Goal: Task Accomplishment & Management: Complete application form

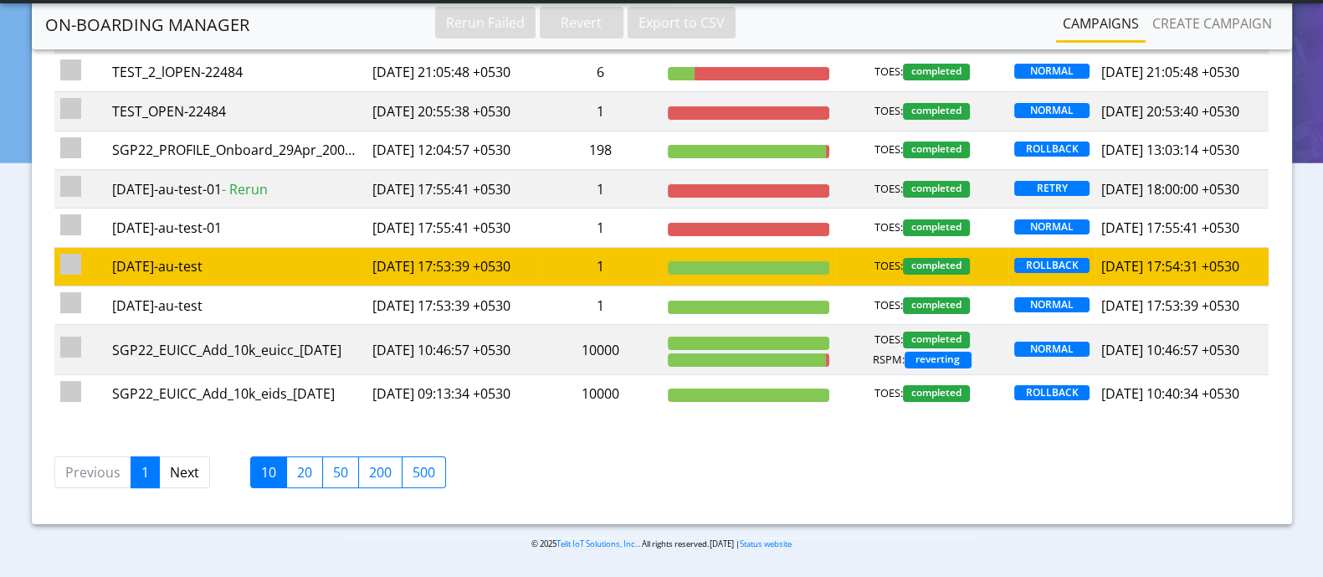
scroll to position [314, 0]
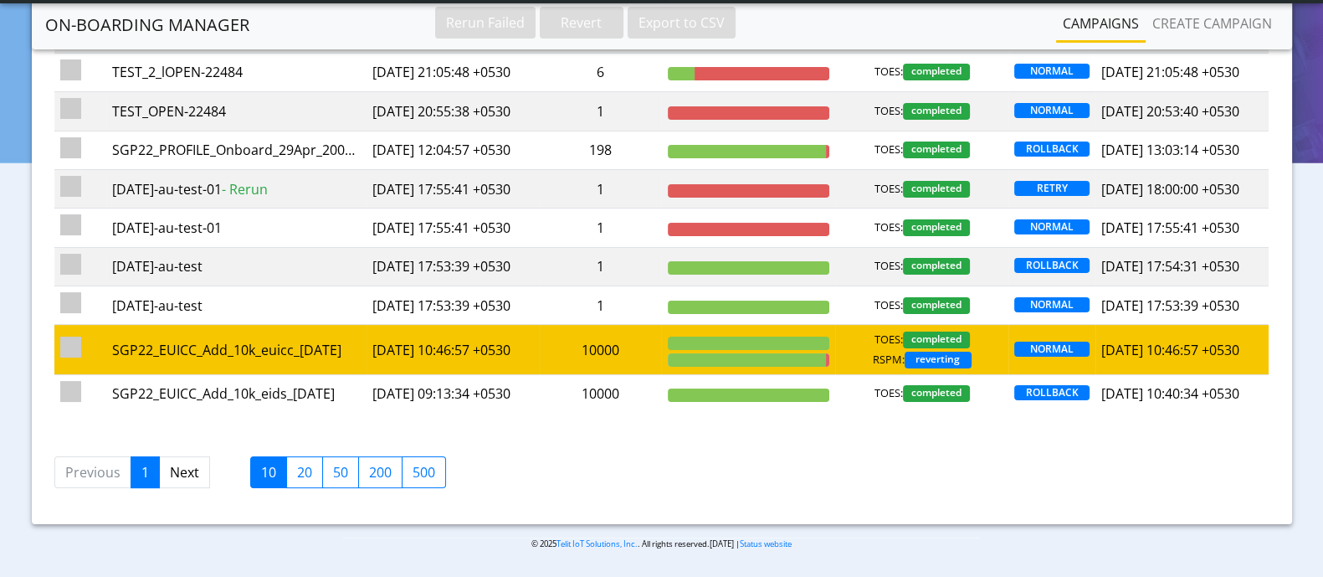
click at [449, 338] on td "2025-10-07 10:46:57 +0530" at bounding box center [452, 349] width 173 height 49
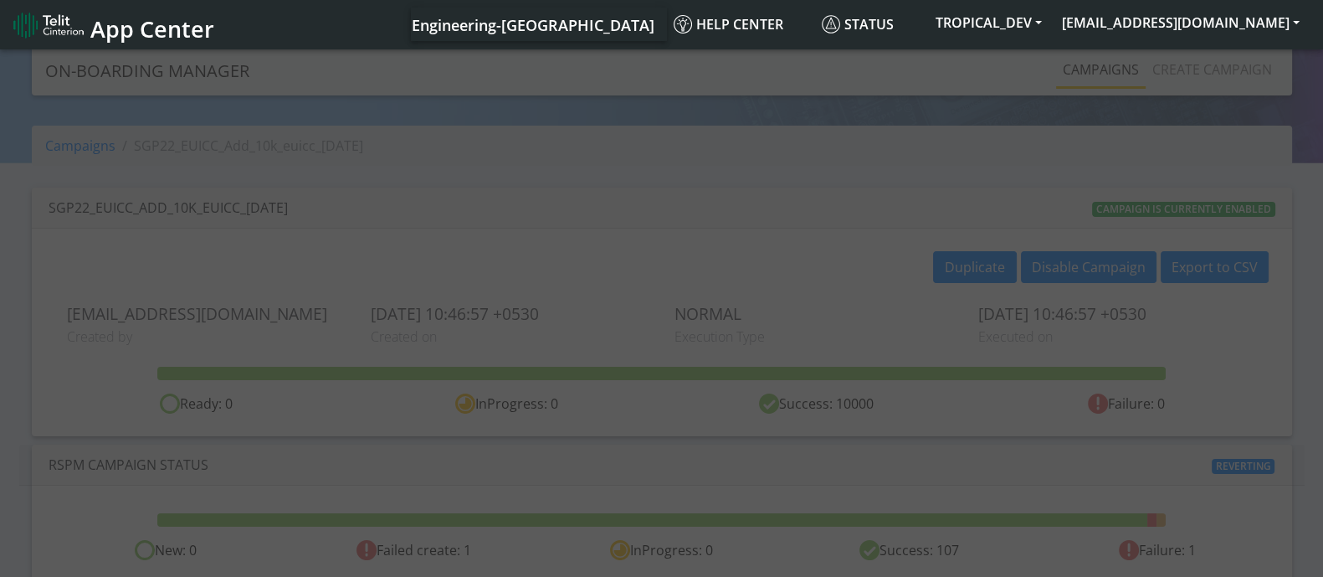
scroll to position [10, 0]
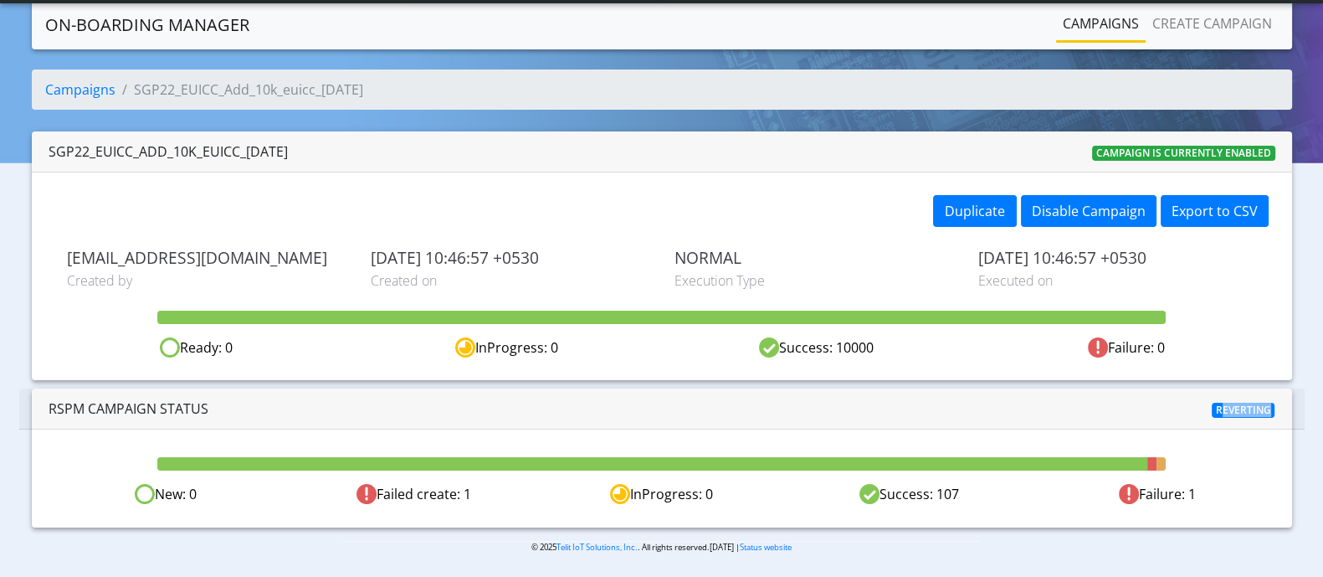
drag, startPoint x: 1216, startPoint y: 409, endPoint x: 1262, endPoint y: 403, distance: 46.4
click at [1262, 403] on span "Reverting" at bounding box center [1244, 409] width 64 height 15
drag, startPoint x: 203, startPoint y: 90, endPoint x: 357, endPoint y: 90, distance: 154.0
click at [357, 90] on ol "Campaigns SGP22_EUICC_Add_10k_euicc_7Oct" at bounding box center [662, 89] width 1260 height 40
drag, startPoint x: 1224, startPoint y: 490, endPoint x: 79, endPoint y: 451, distance: 1146.2
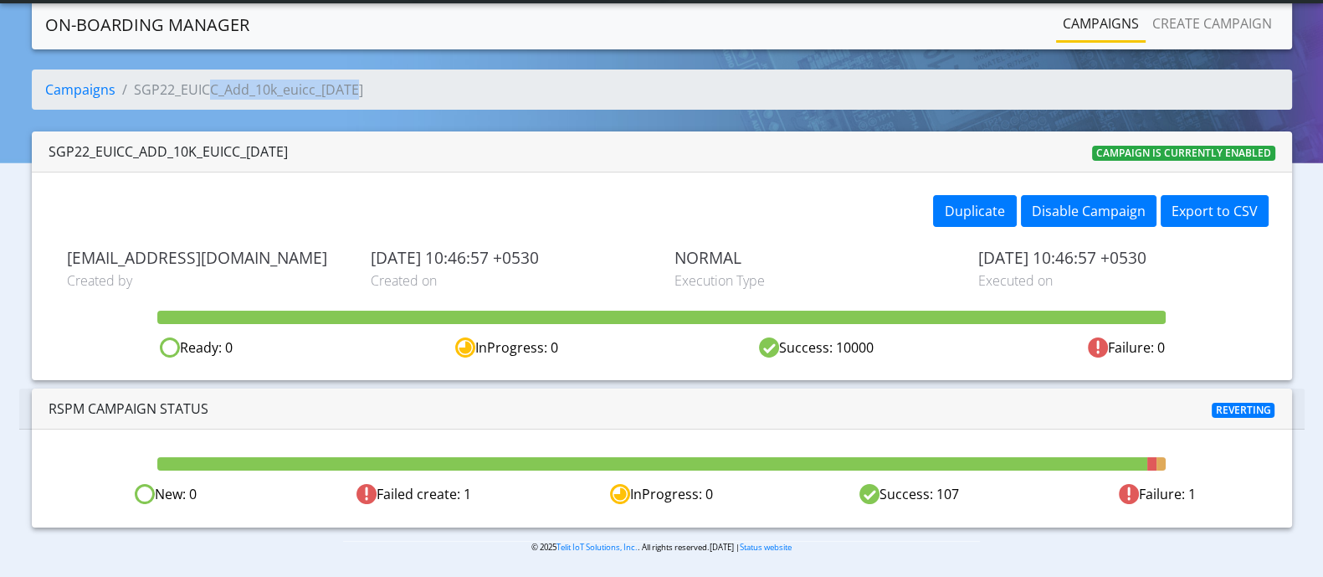
click at [79, 451] on div "New: 0 Failed create: 1 InProgress: 0 Success: 107 Failure: 1" at bounding box center [662, 477] width 1260 height 97
click at [218, 429] on div "New: 0 Failed create: 1 InProgress: 0 Success: 107 Failure: 1" at bounding box center [662, 477] width 1260 height 97
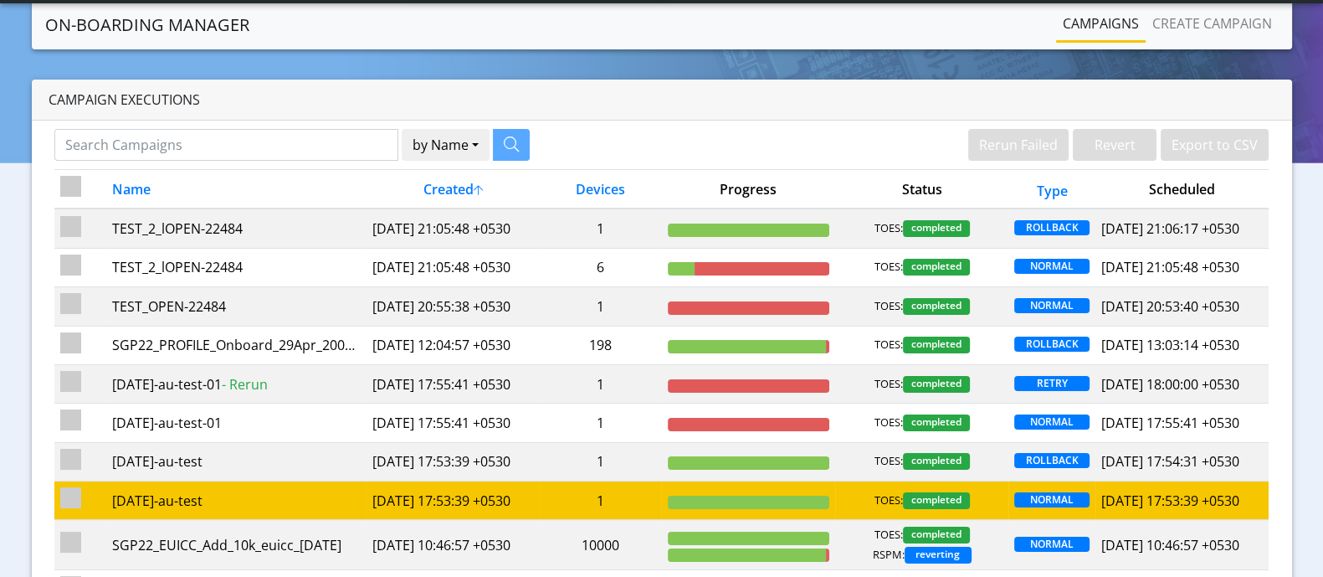
scroll to position [314, 0]
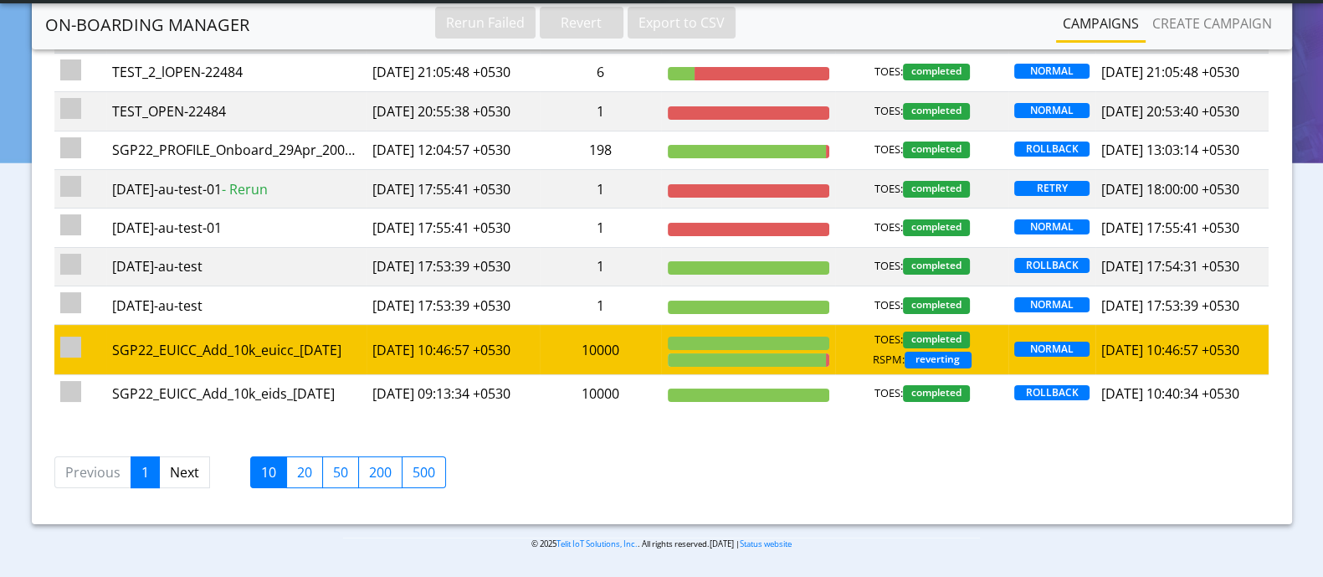
click at [732, 346] on td at bounding box center [747, 349] width 173 height 49
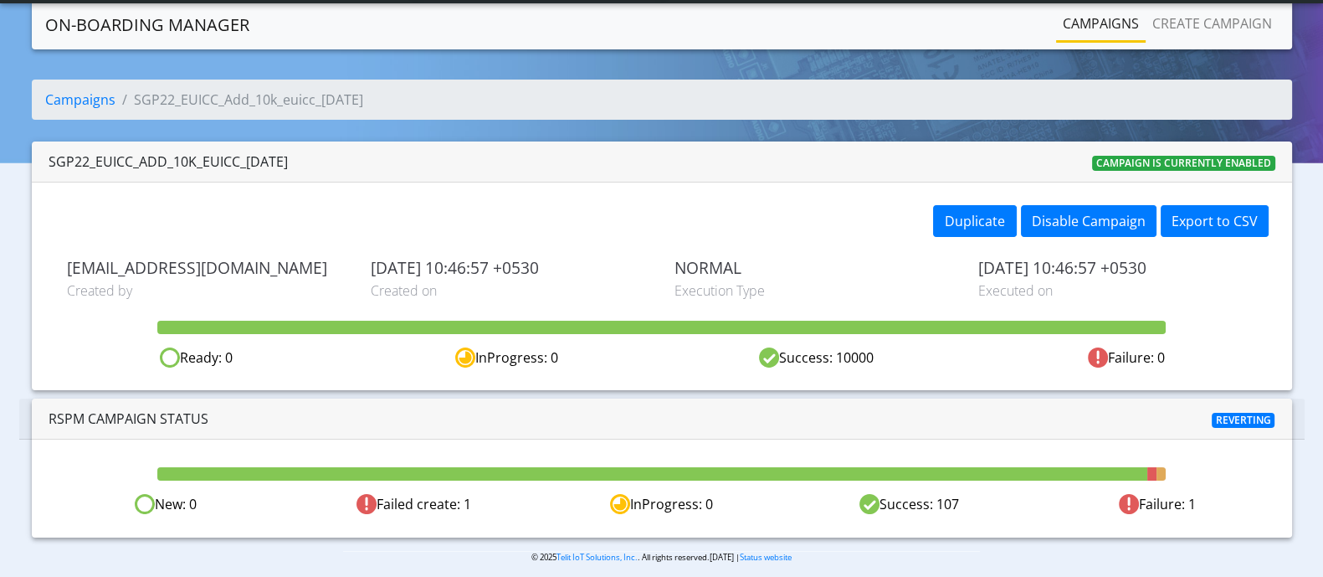
scroll to position [10, 0]
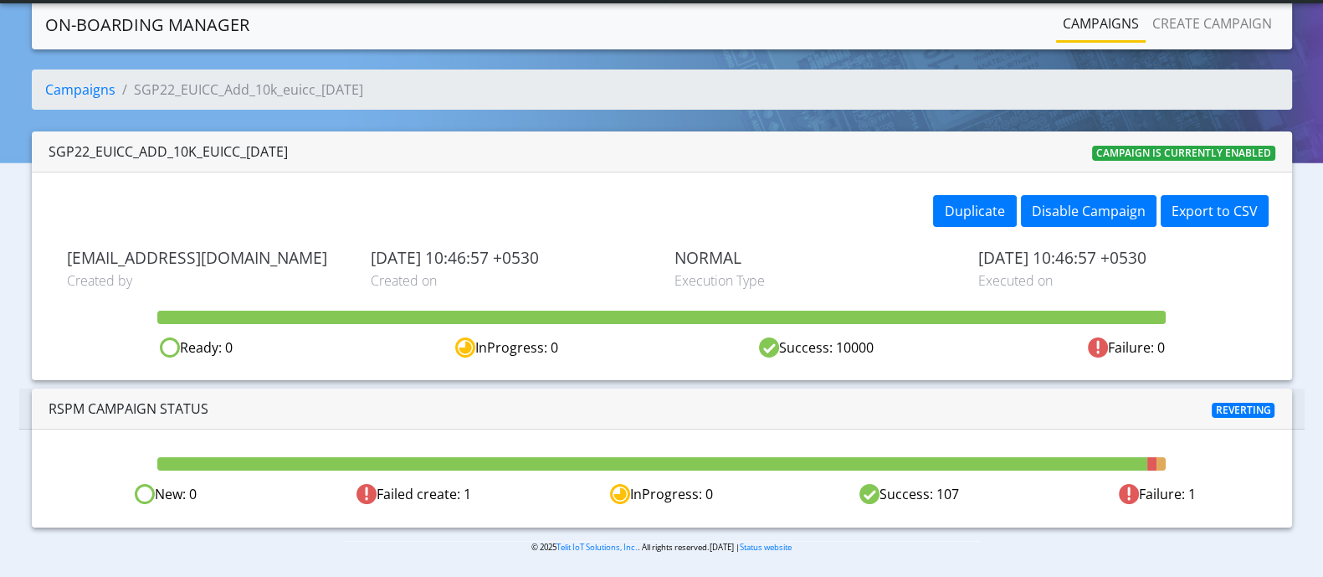
drag, startPoint x: 378, startPoint y: 495, endPoint x: 962, endPoint y: 494, distance: 584.1
click at [962, 494] on div "New: 0 Failed create: 1 InProgress: 0 Success: 107 Failure: 1" at bounding box center [662, 494] width 1240 height 21
click at [946, 489] on div "Success: 107" at bounding box center [910, 494] width 248 height 21
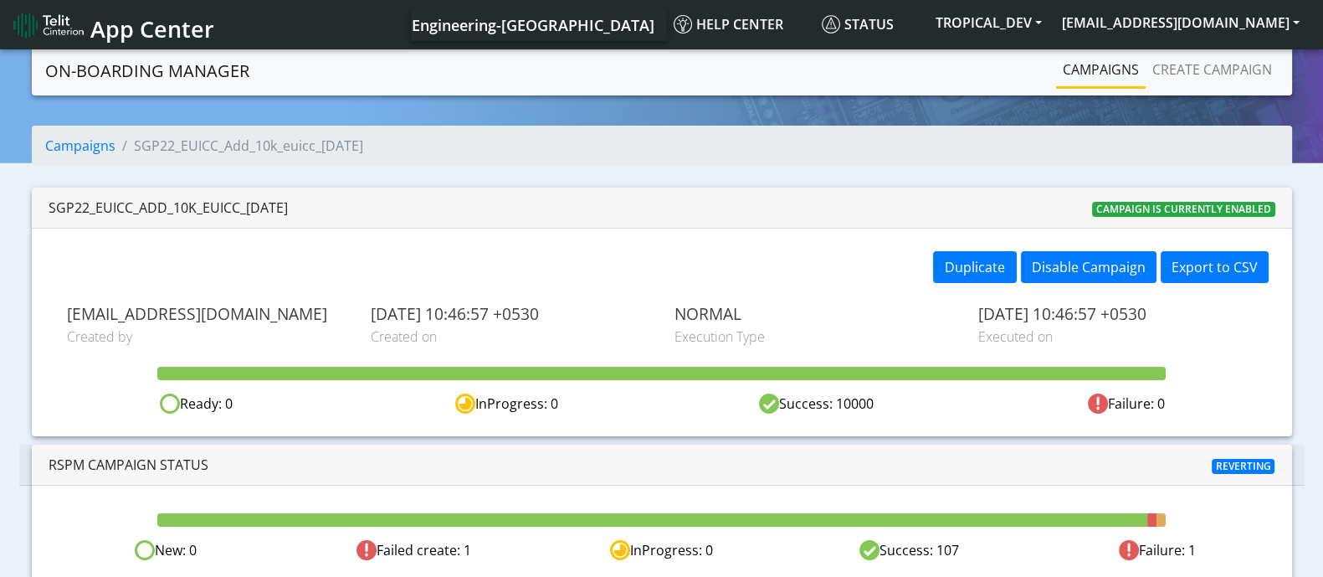
scroll to position [10, 0]
click at [1168, 13] on button "[EMAIL_ADDRESS][DOMAIN_NAME]" at bounding box center [1181, 23] width 258 height 30
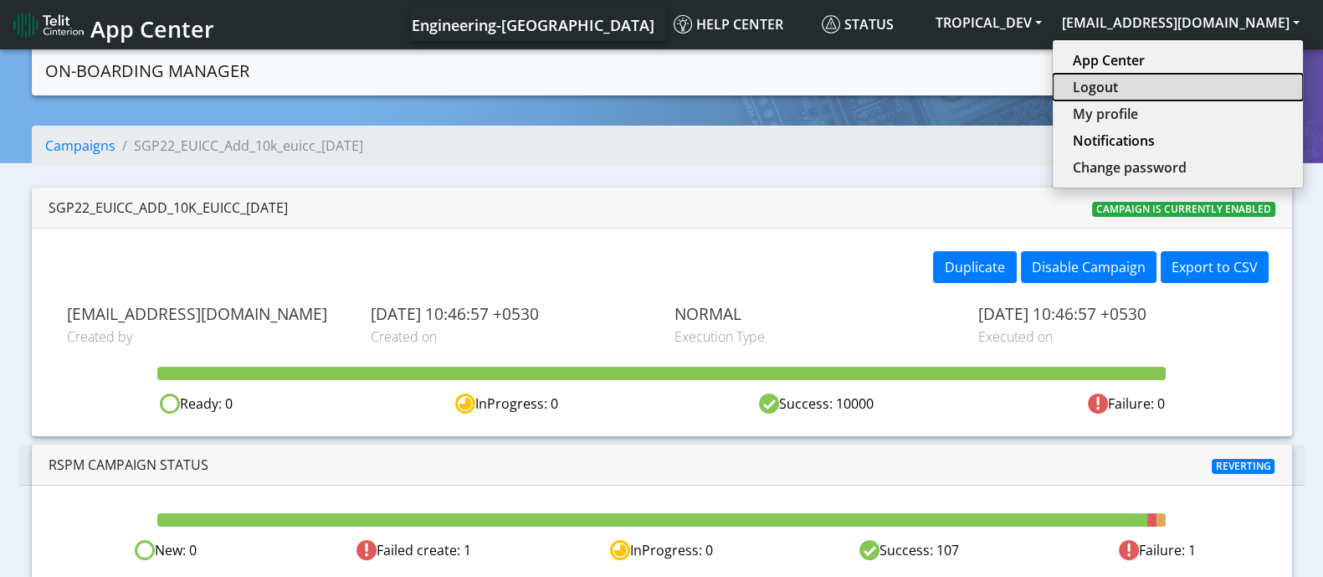
click at [1155, 90] on button "Logout" at bounding box center [1178, 87] width 250 height 27
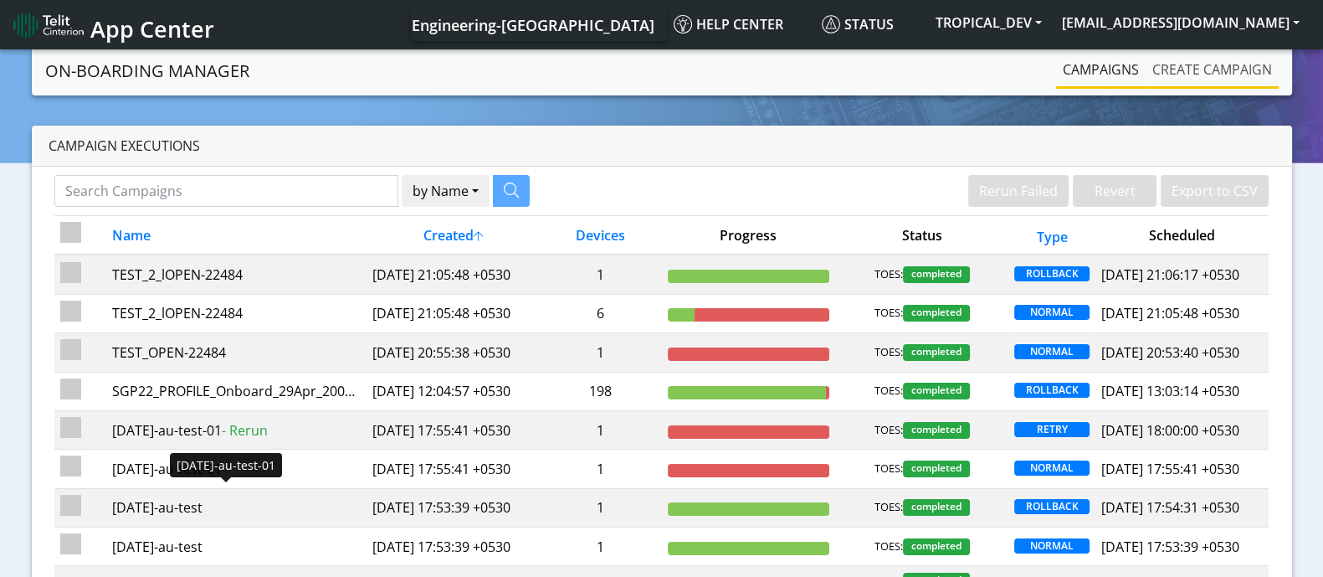
click at [1212, 69] on link "Create campaign" at bounding box center [1212, 69] width 133 height 33
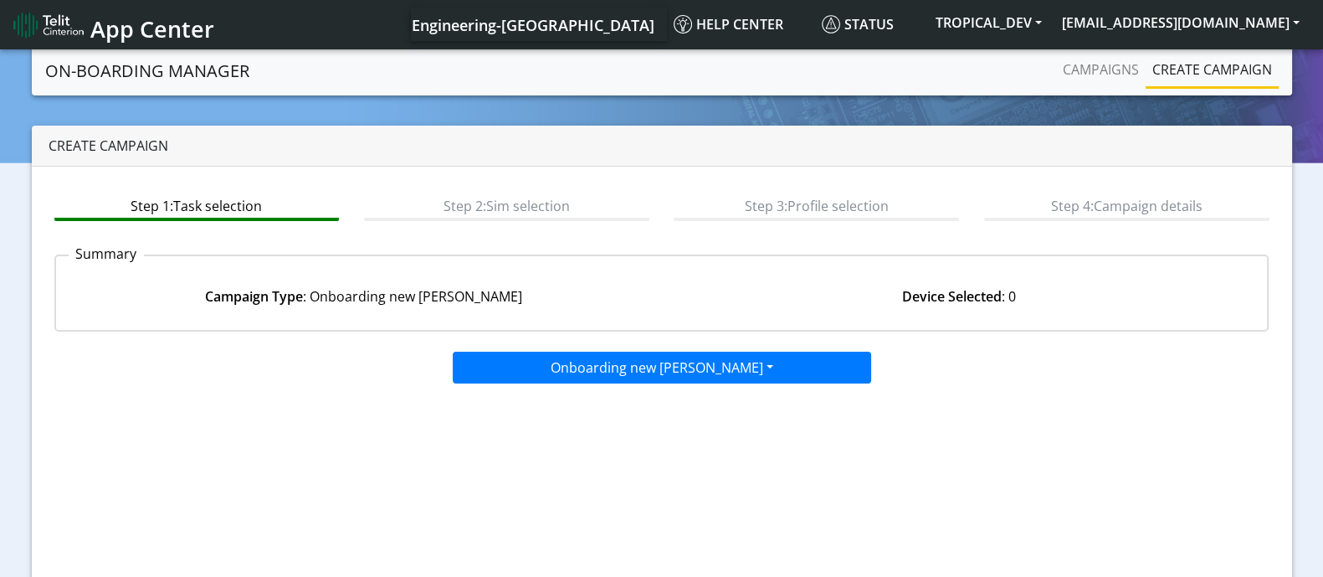
scroll to position [128, 0]
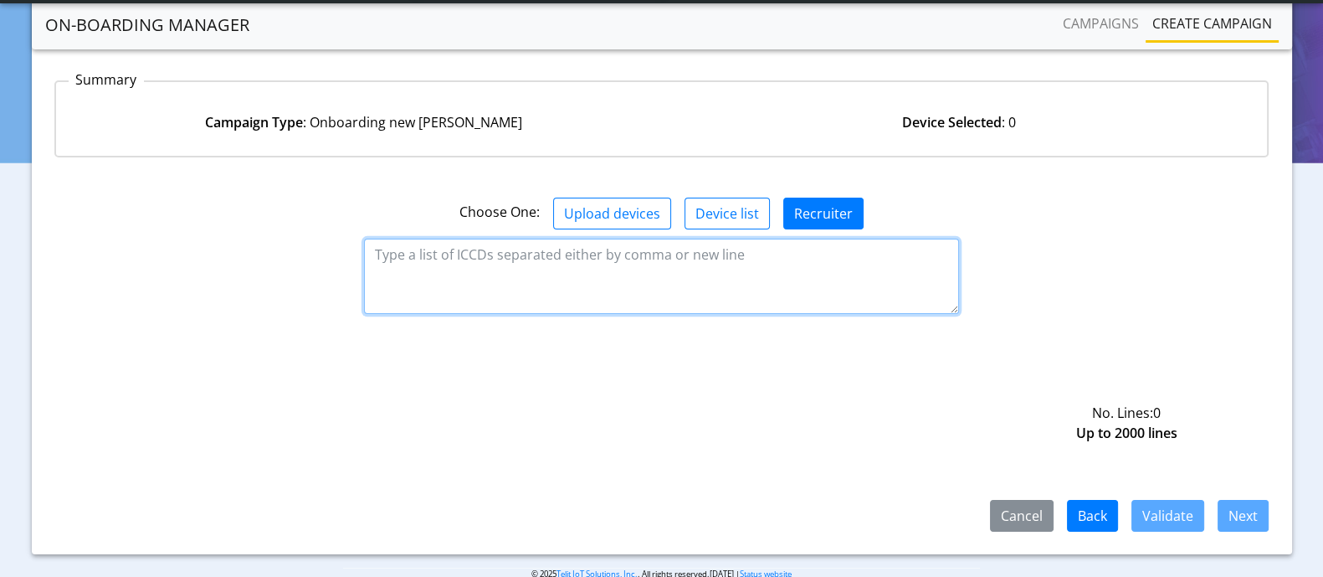
click at [662, 273] on textarea at bounding box center [661, 275] width 595 height 75
type textarea "8935711001000080120,8935711001000080121,8935711001000080122"
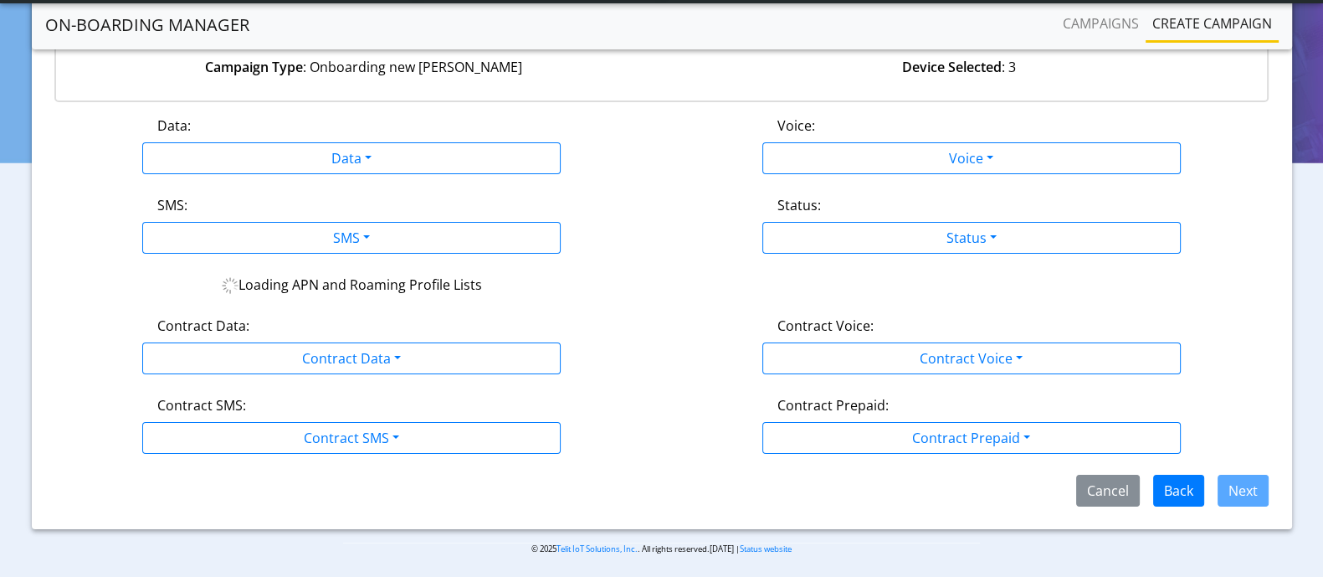
scroll to position [226, 0]
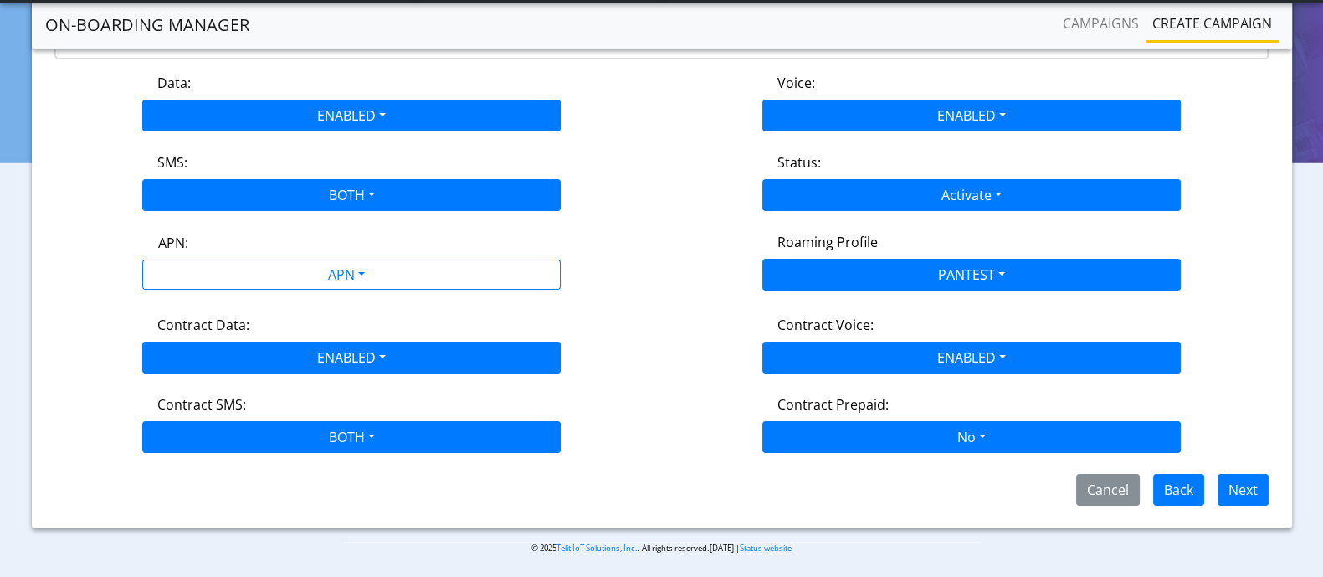
scroll to position [157, 0]
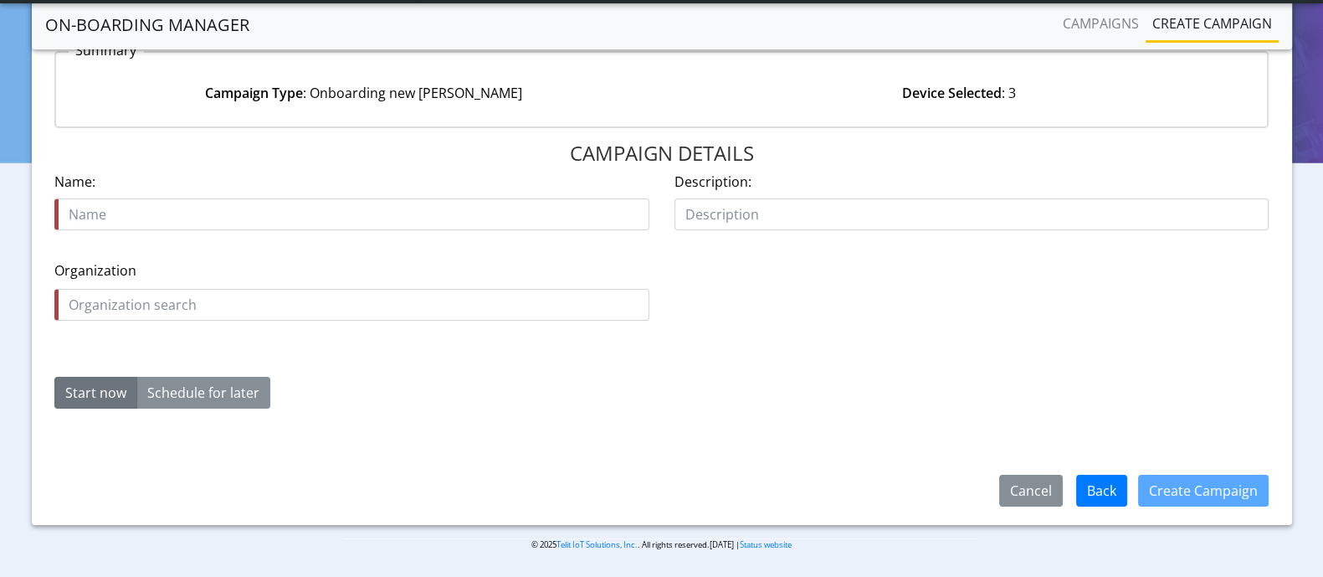
click at [352, 211] on input "text" at bounding box center [351, 214] width 595 height 32
type input "sLaWob0"
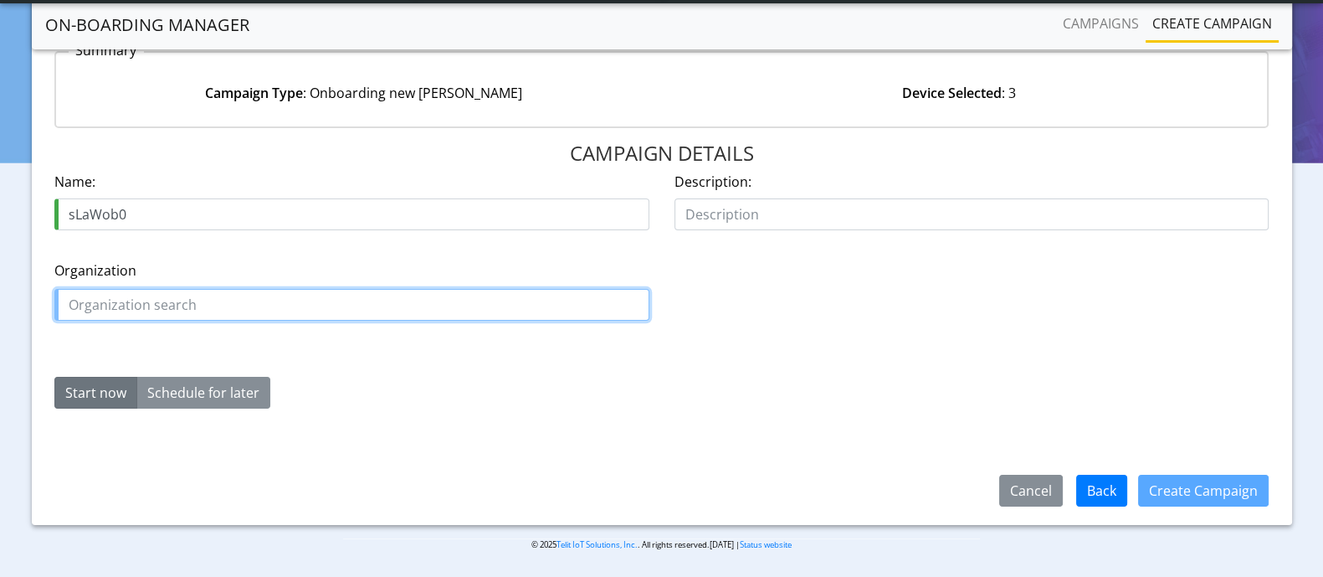
click at [352, 301] on input "text" at bounding box center [351, 305] width 595 height 32
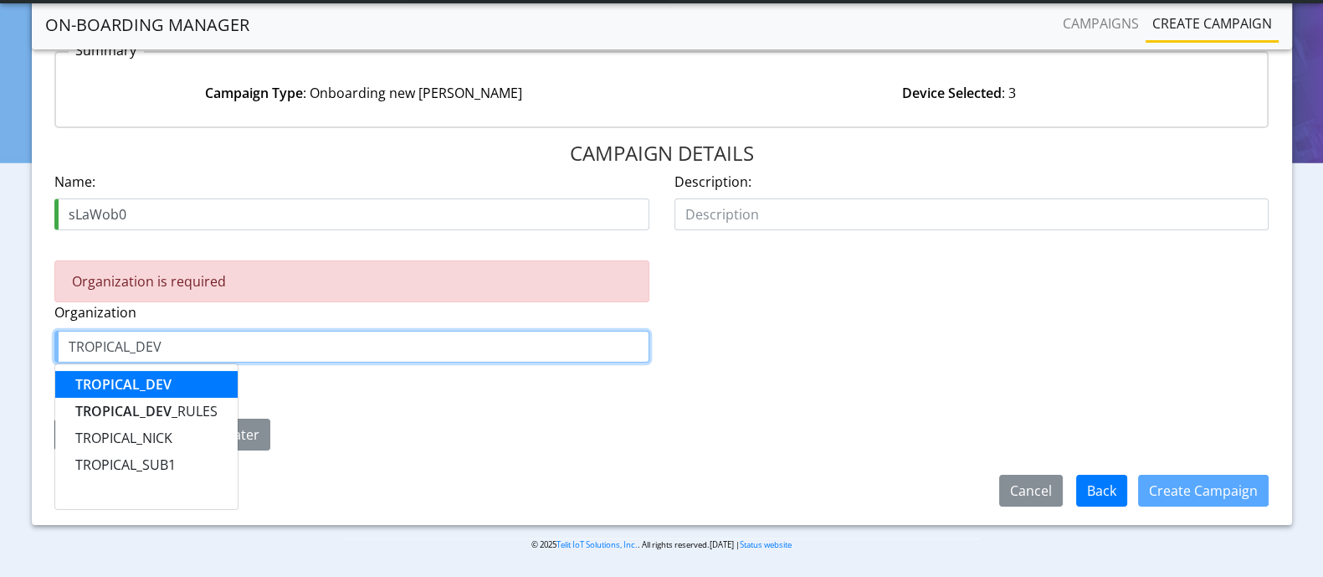
click at [123, 381] on span "TROPICAL_DEV" at bounding box center [123, 384] width 96 height 18
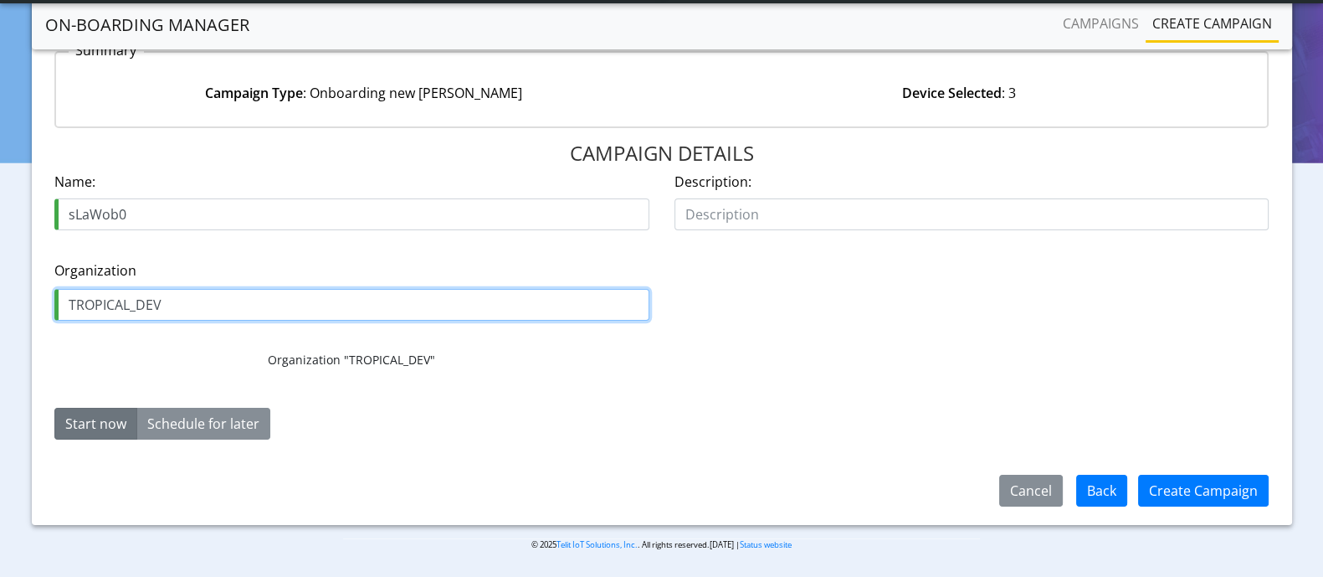
type input "TROPICAL_DEV"
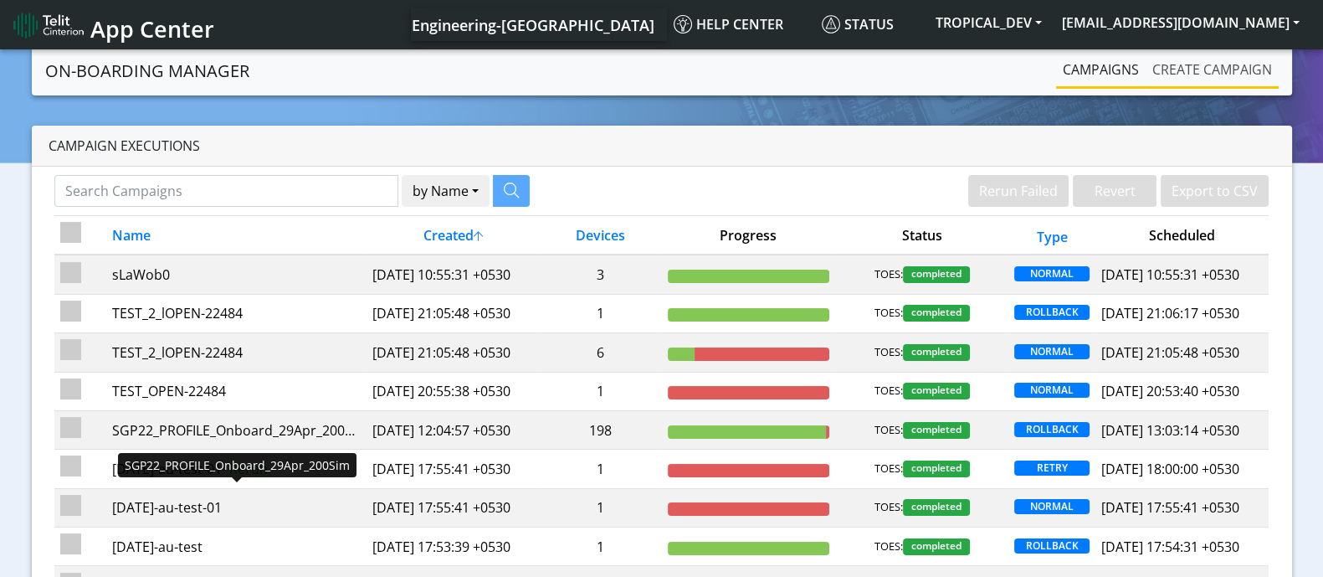
click at [1212, 69] on link "Create campaign" at bounding box center [1212, 69] width 133 height 33
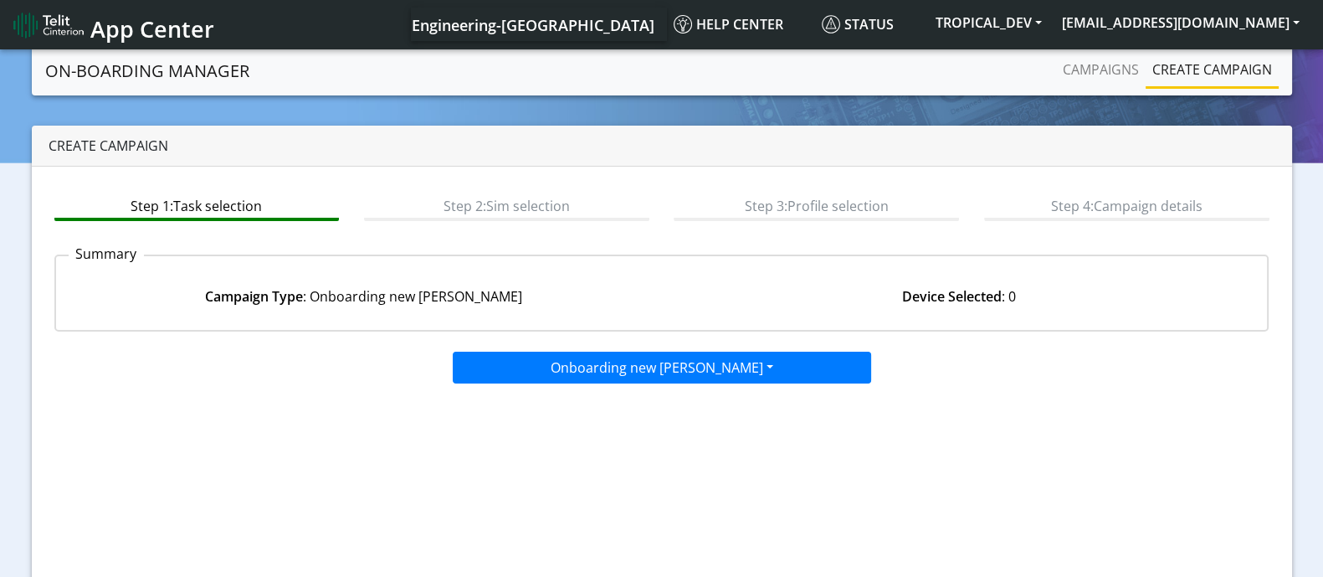
scroll to position [128, 0]
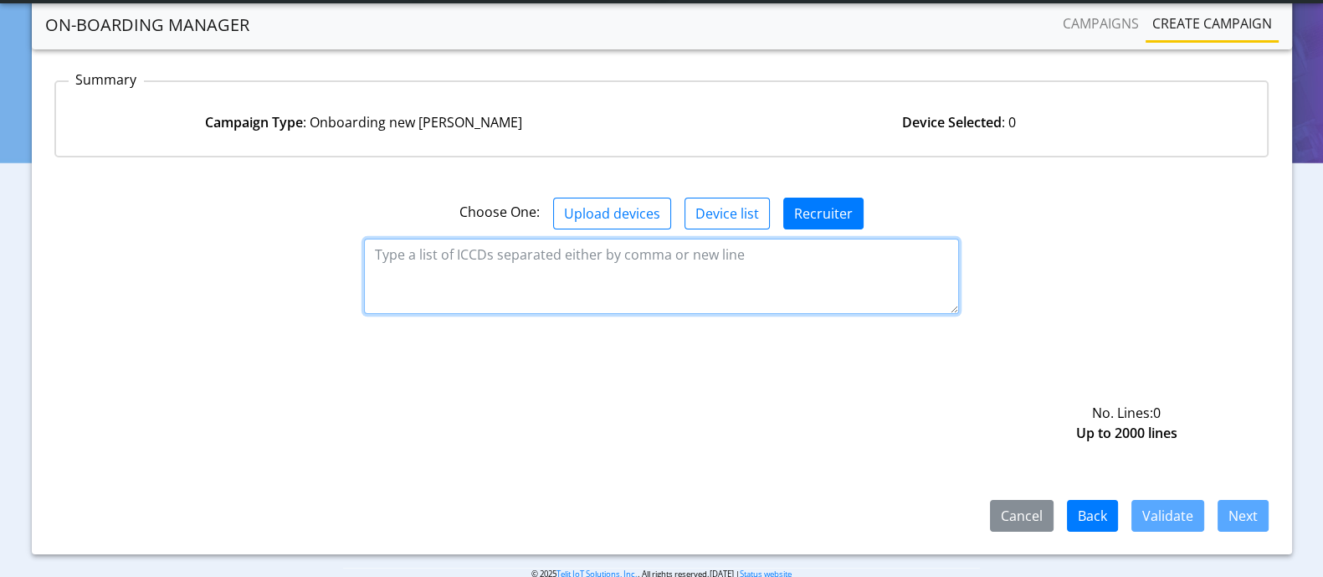
click at [662, 273] on textarea at bounding box center [661, 275] width 595 height 75
type textarea "8935711001000080120,8935711001000080121,8935711001000080122"
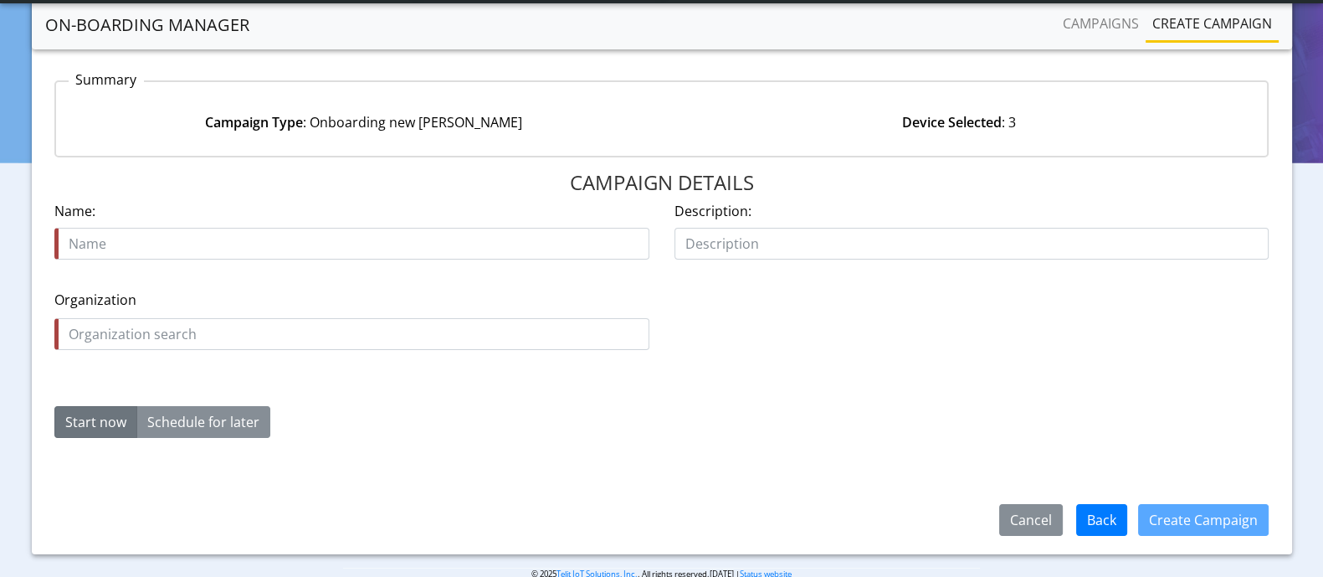
scroll to position [151, 0]
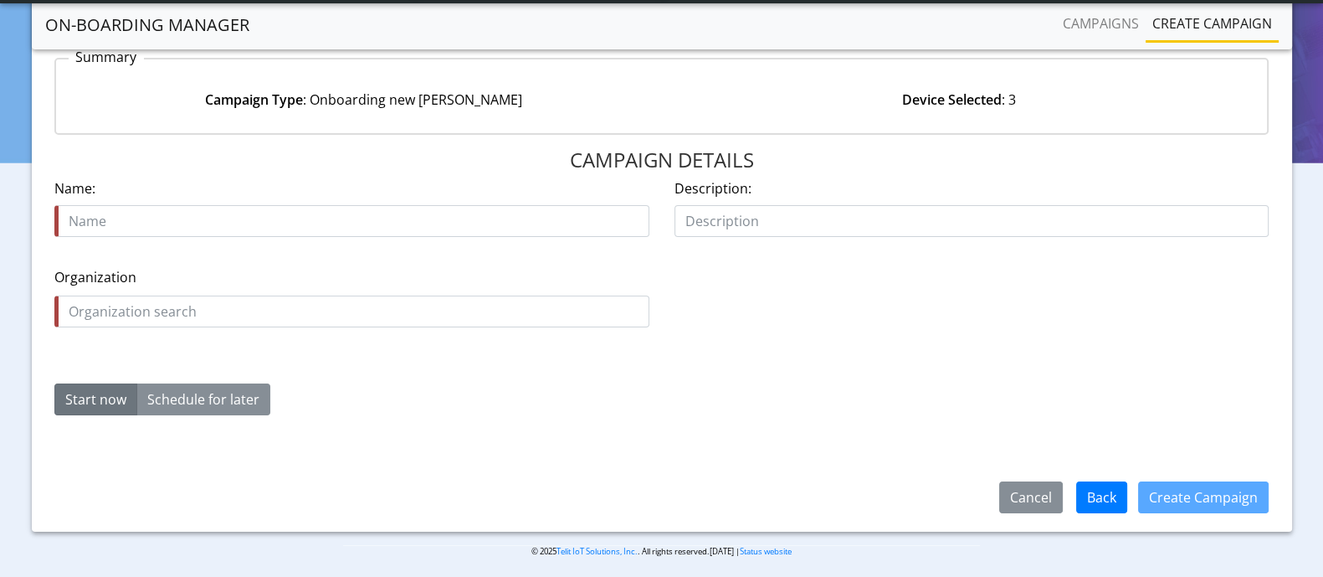
click at [352, 218] on input "text" at bounding box center [351, 221] width 595 height 32
type input "zpEfnNC3"
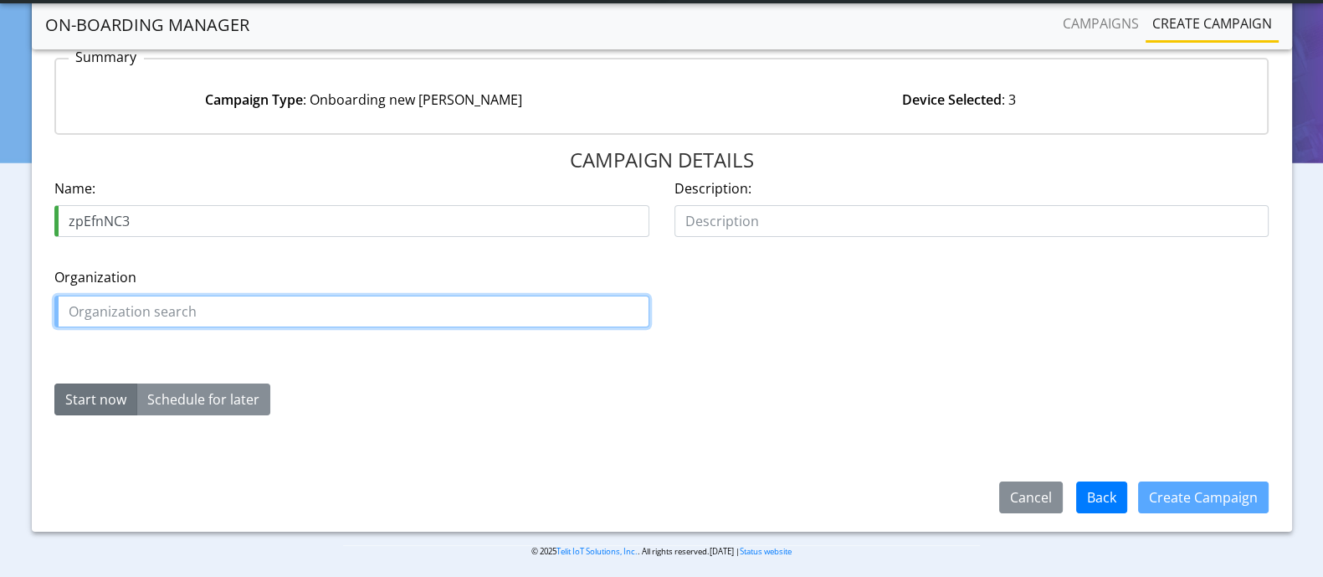
click at [352, 307] on input "text" at bounding box center [351, 311] width 595 height 32
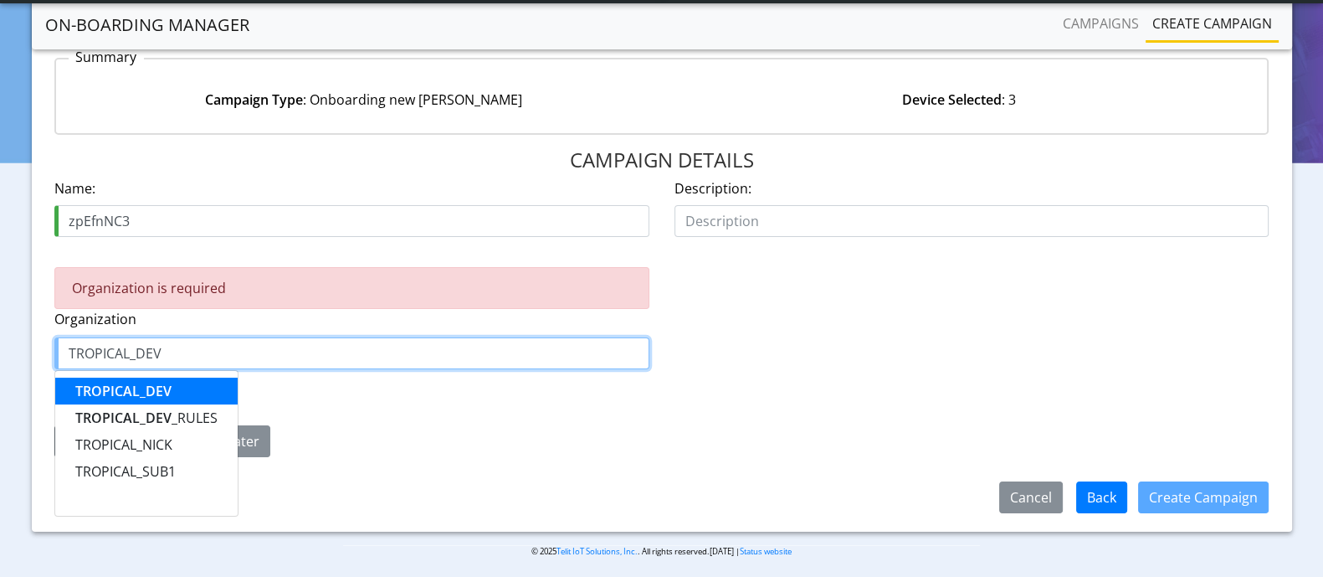
click at [123, 387] on span "TROPICAL_DEV" at bounding box center [123, 391] width 96 height 18
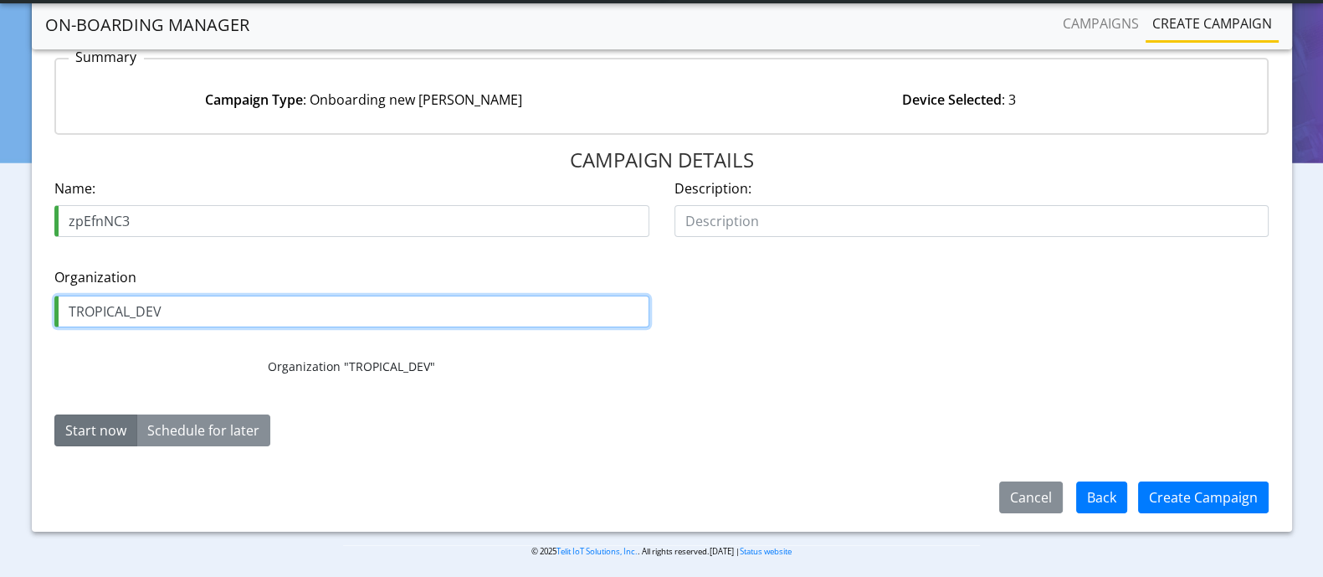
type input "TROPICAL_DEV"
